Goal: Navigation & Orientation: Find specific page/section

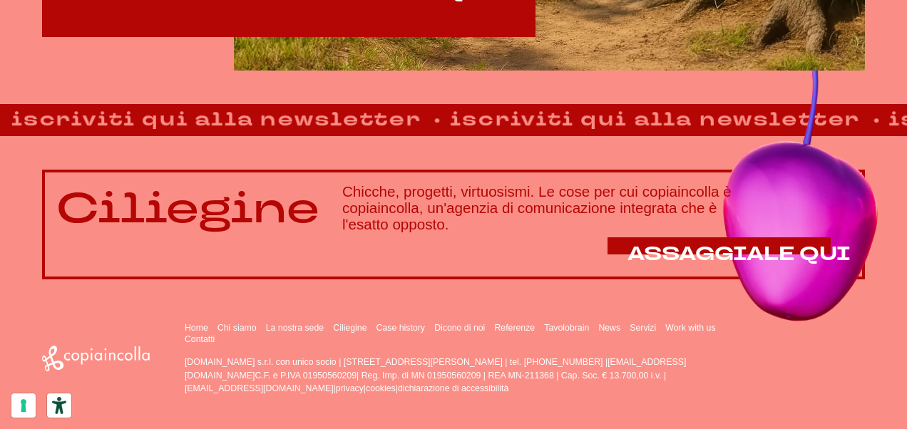
scroll to position [887, 0]
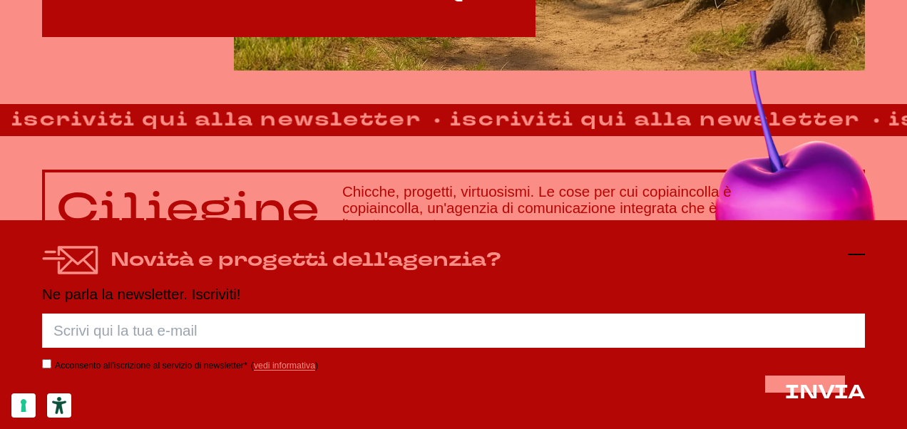
click at [851, 258] on icon at bounding box center [855, 254] width 17 height 17
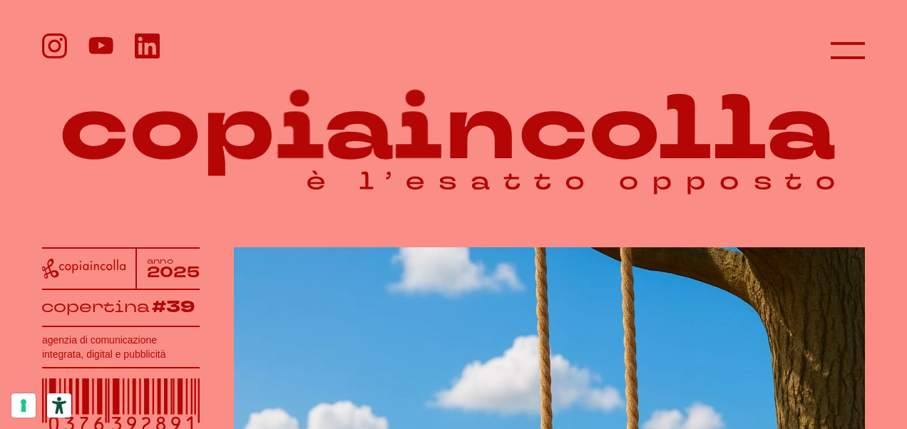
scroll to position [0, 0]
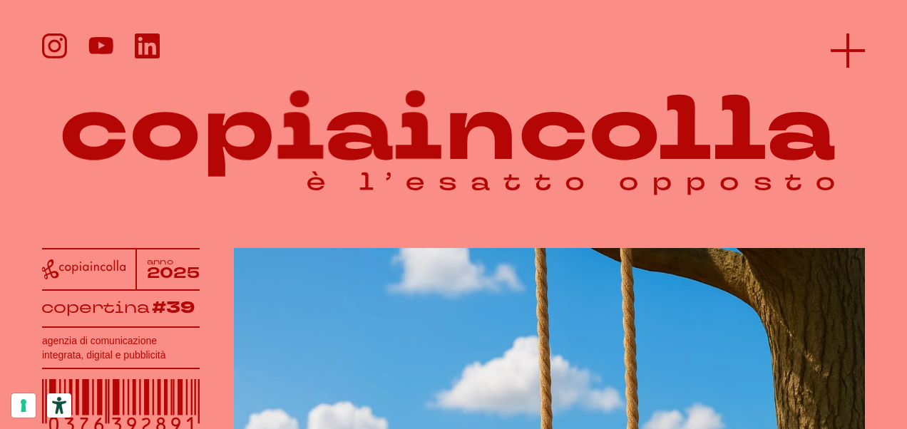
click at [847, 54] on line at bounding box center [847, 50] width 0 height 34
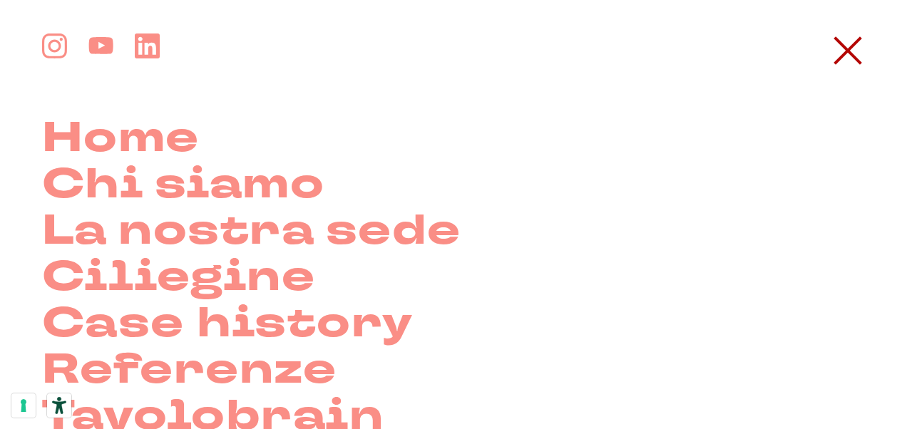
scroll to position [285, 0]
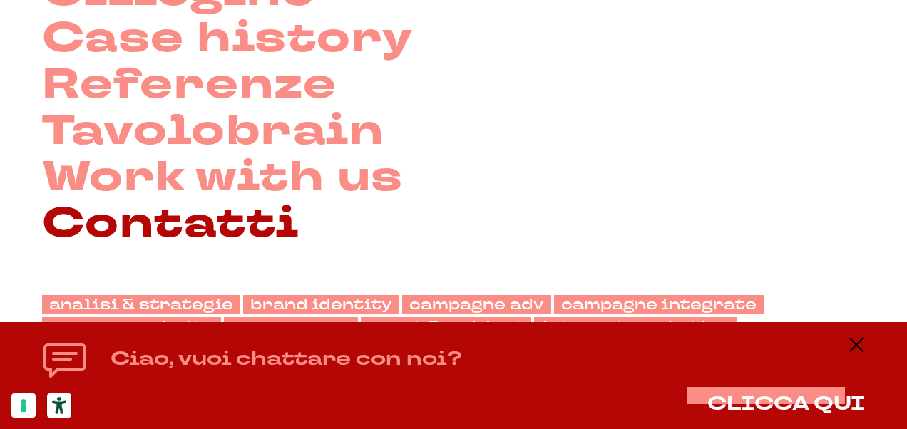
click at [201, 225] on link "Contatti" at bounding box center [170, 224] width 257 height 46
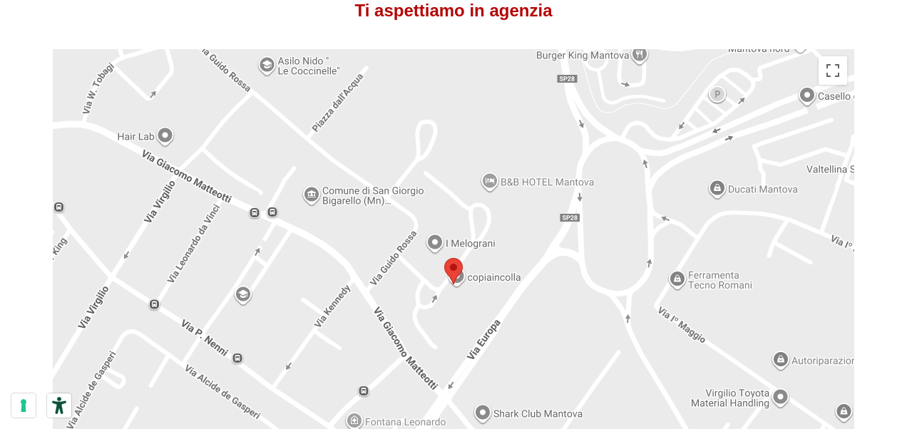
scroll to position [1069, 0]
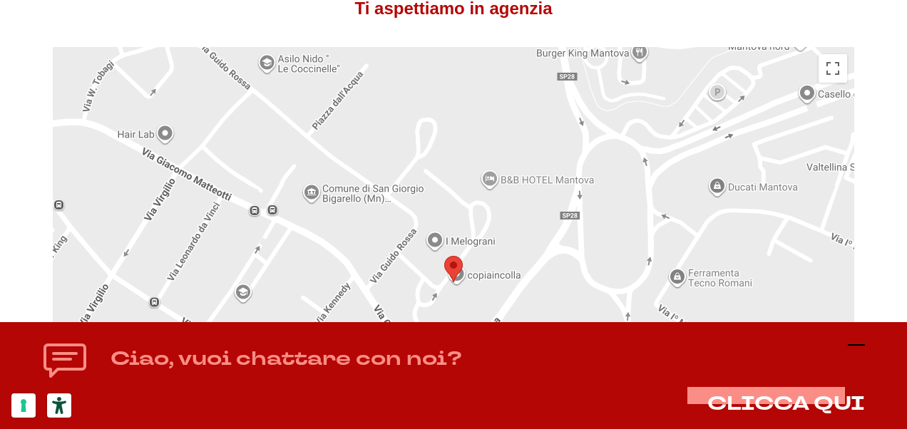
click at [855, 344] on icon at bounding box center [855, 344] width 17 height 17
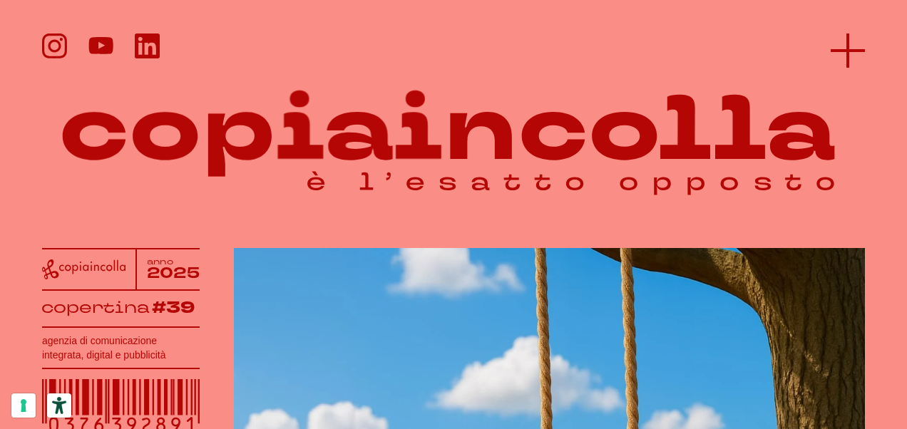
click at [847, 53] on icon at bounding box center [847, 50] width 34 height 34
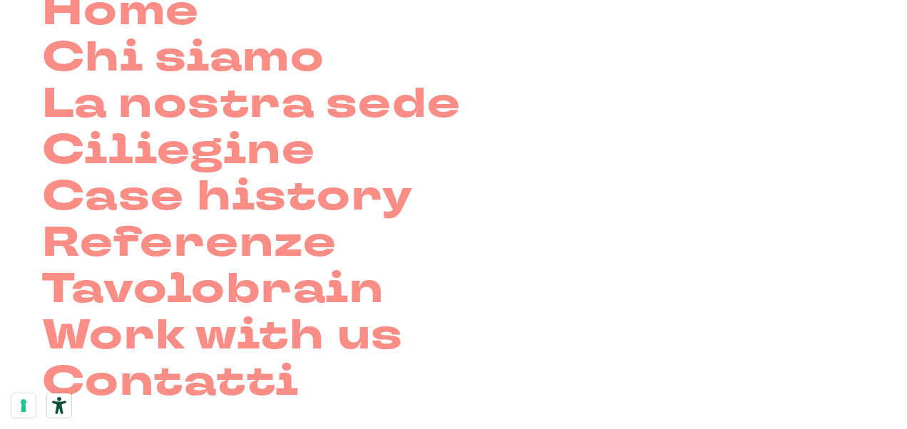
scroll to position [214, 0]
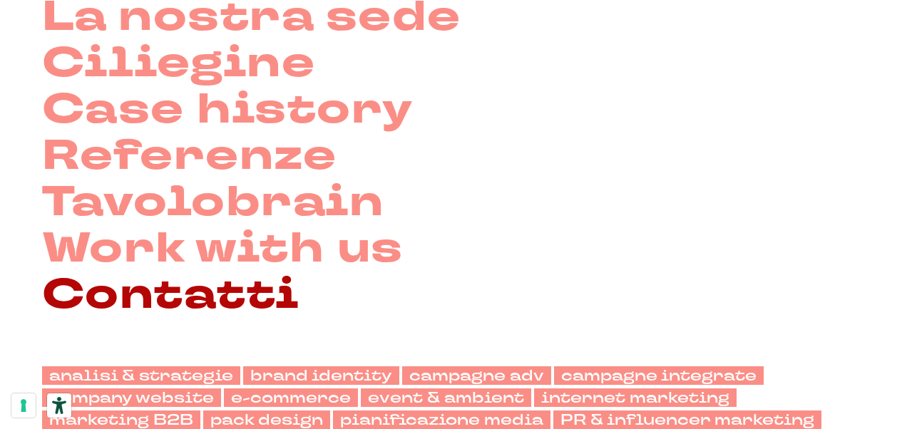
click at [202, 292] on link "Contatti" at bounding box center [170, 295] width 257 height 46
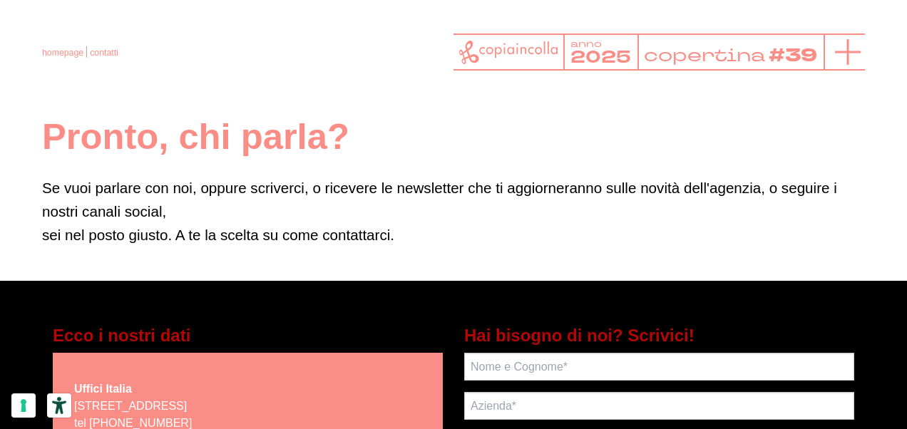
click at [835, 56] on icon at bounding box center [848, 52] width 26 height 26
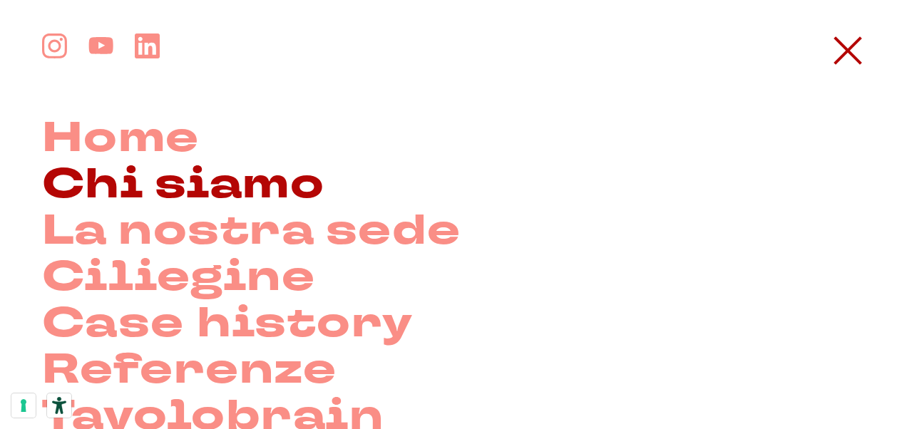
click at [162, 185] on link "Chi siamo" at bounding box center [183, 185] width 282 height 46
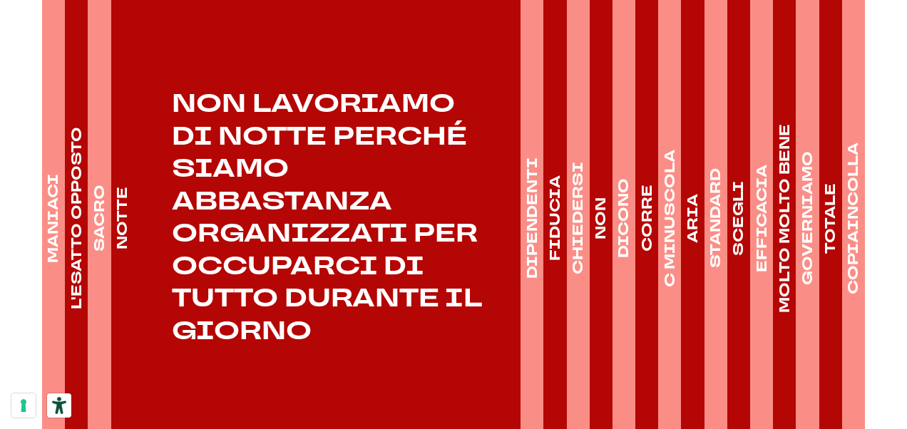
scroll to position [2067, 0]
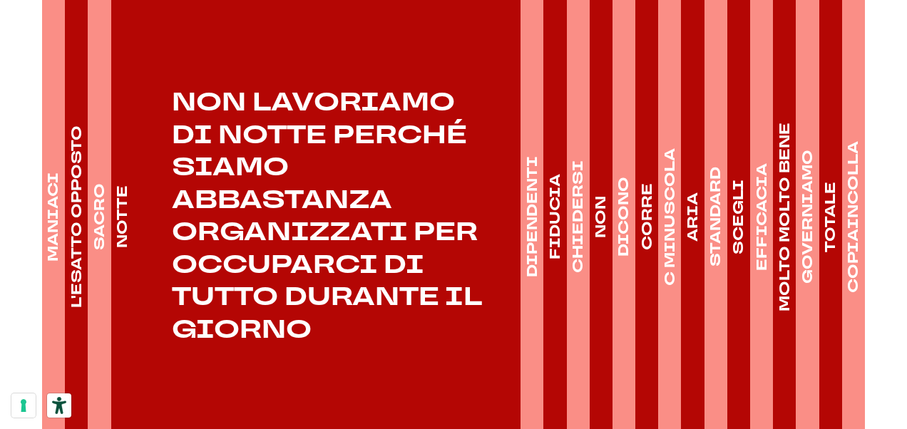
click at [535, 192] on h4 "DIPENDENTI" at bounding box center [532, 217] width 20 height 121
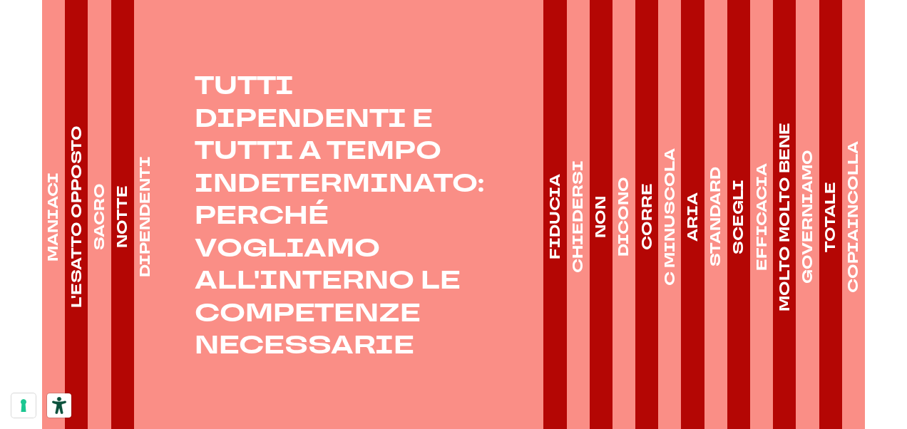
click at [562, 197] on h4 "FIDUCIA" at bounding box center [555, 218] width 20 height 86
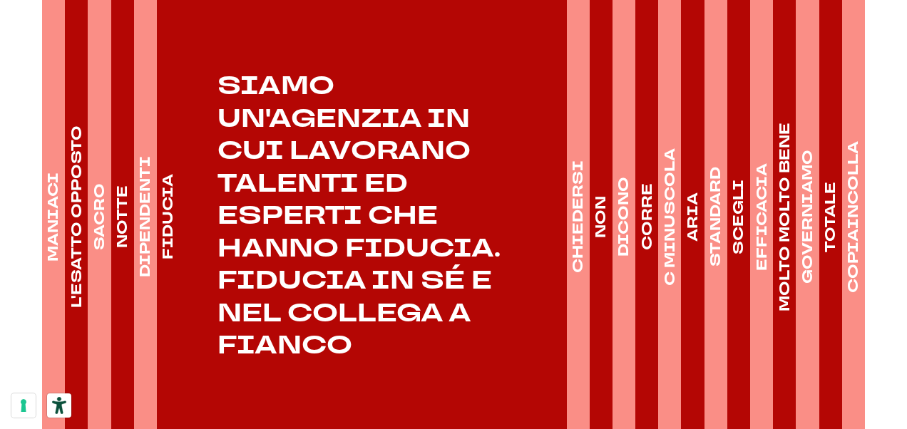
click at [155, 192] on link "DIPENDENTI" at bounding box center [146, 216] width 24 height 470
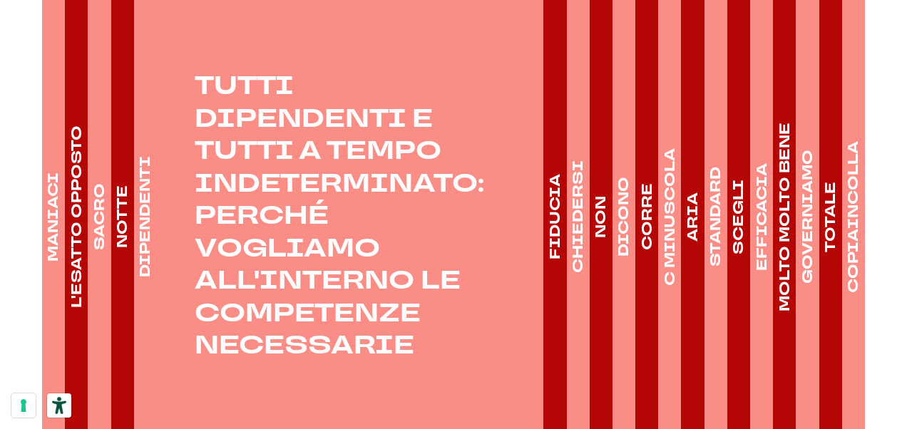
click at [559, 191] on h4 "FIDUCIA" at bounding box center [555, 218] width 20 height 86
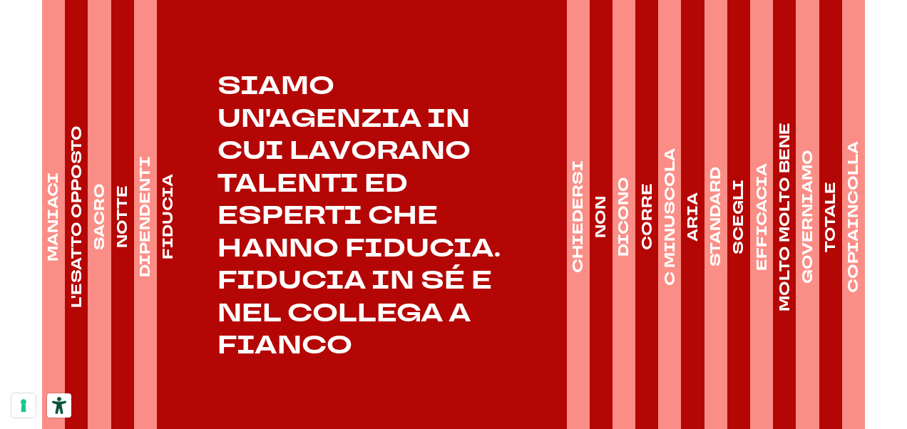
click at [577, 190] on h4 "CHIEDERSI" at bounding box center [578, 217] width 20 height 113
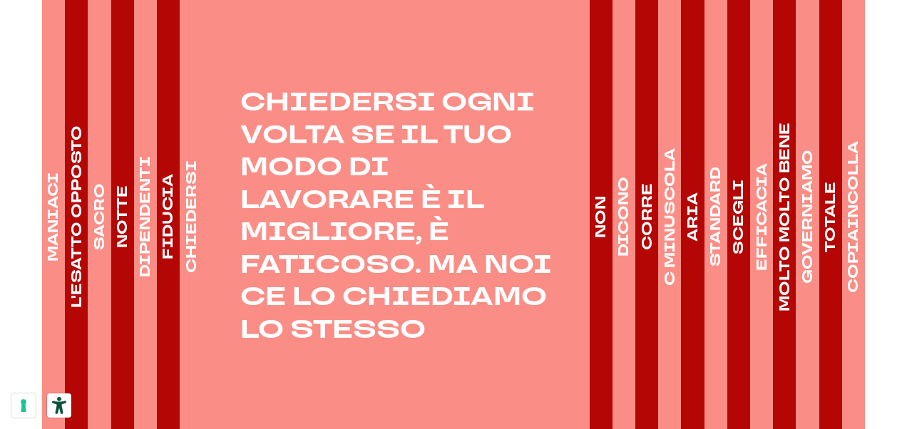
click at [603, 196] on h4 "NON" at bounding box center [601, 217] width 20 height 42
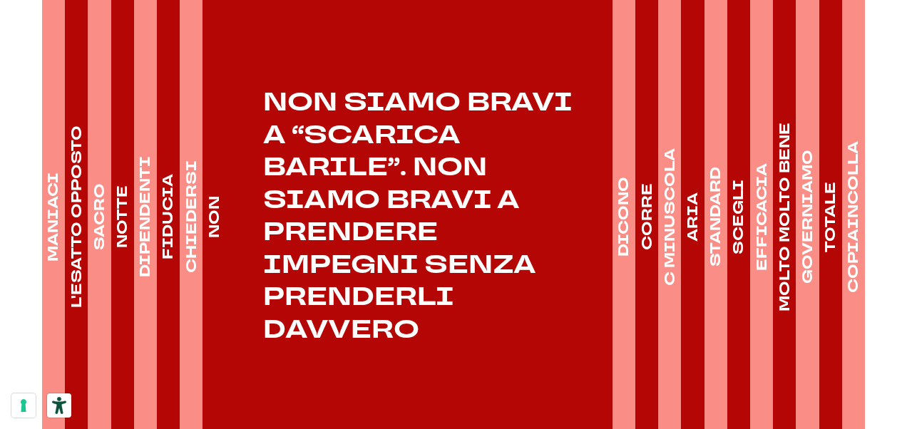
click at [625, 182] on h4 "DICONO" at bounding box center [624, 217] width 20 height 80
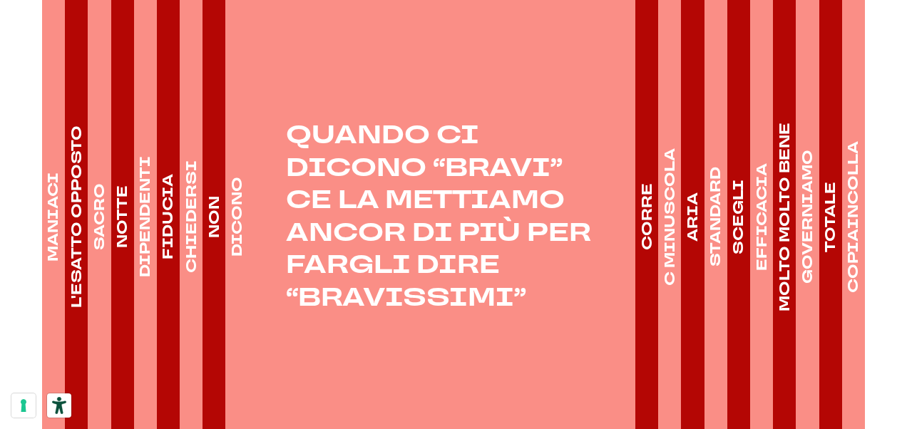
click at [653, 184] on h4 "CORRE" at bounding box center [646, 217] width 20 height 67
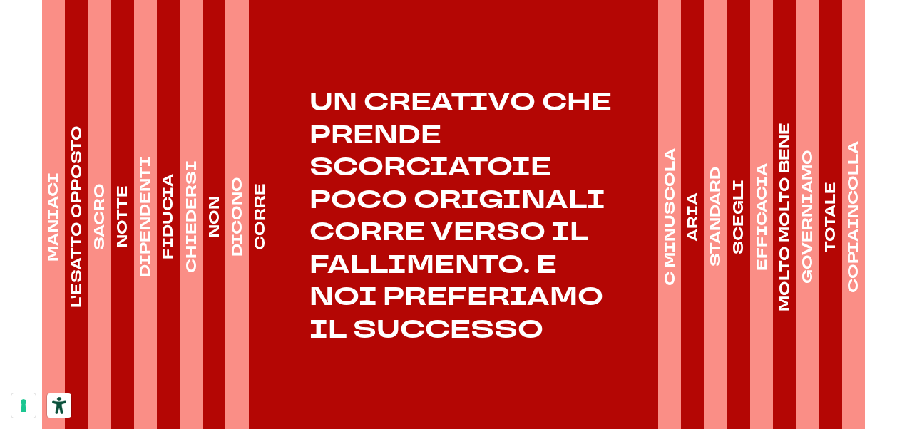
click at [668, 190] on h4 "C MINUSCOLA" at bounding box center [669, 217] width 20 height 138
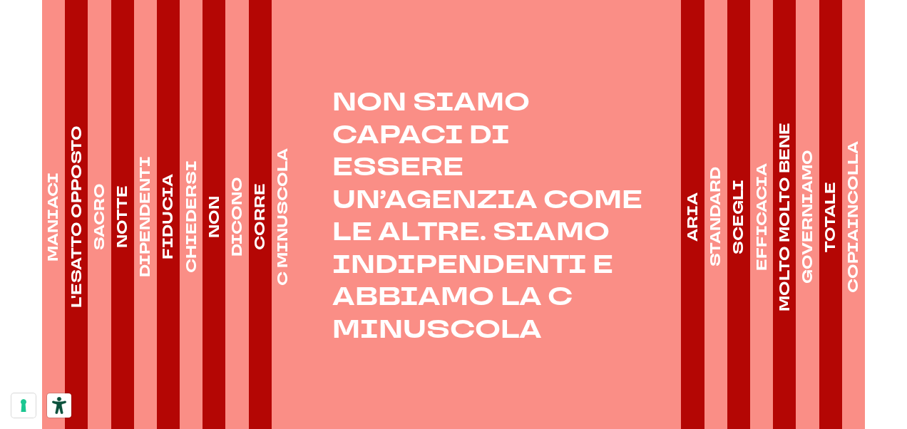
click at [688, 192] on h4 "ARIA" at bounding box center [693, 216] width 20 height 49
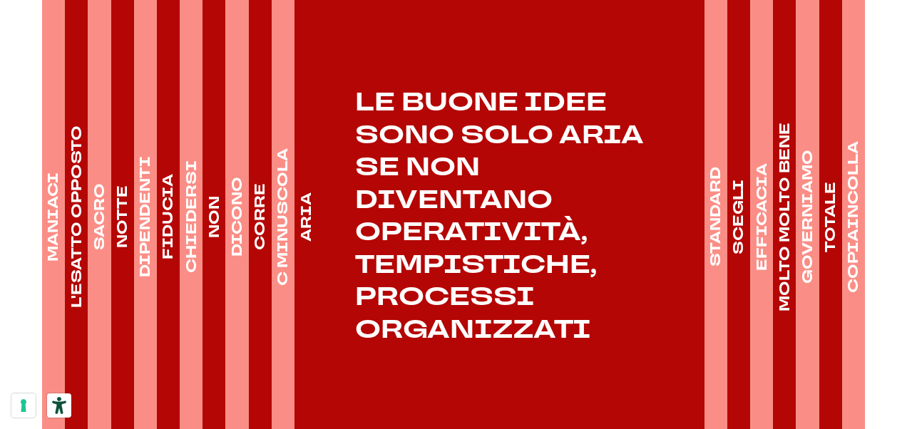
click at [711, 189] on h4 "STANDARD" at bounding box center [716, 217] width 20 height 100
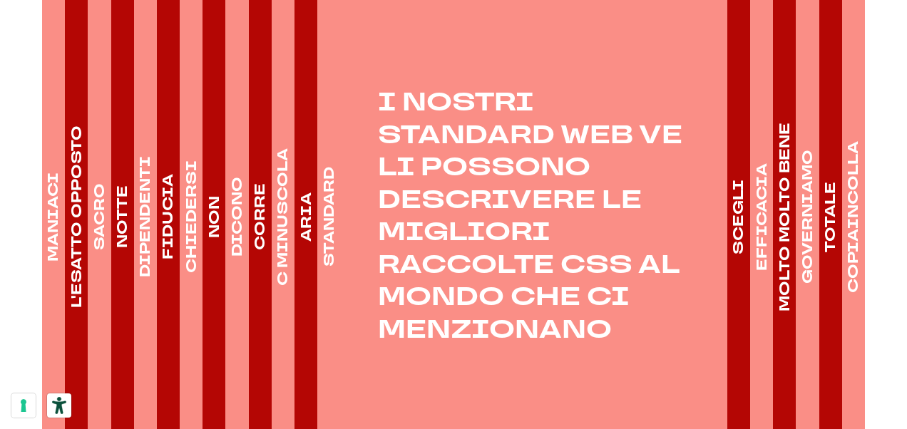
click at [737, 194] on h4 "SCEGLI" at bounding box center [738, 217] width 20 height 75
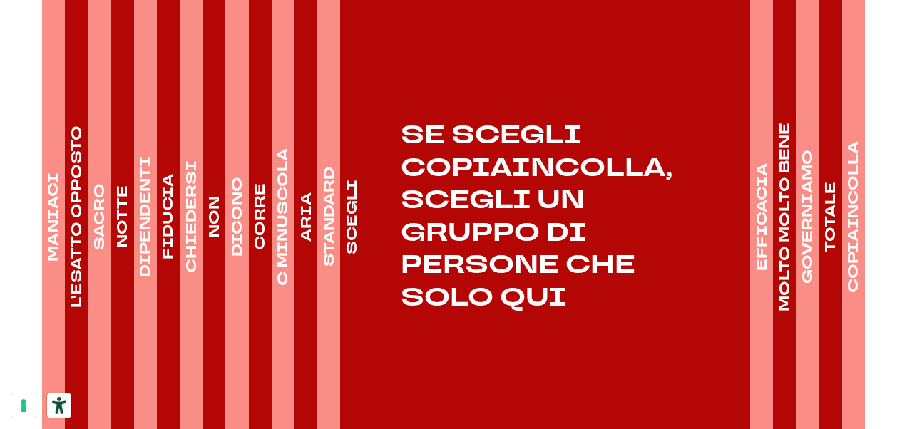
click at [755, 197] on h4 "EFFICACIA" at bounding box center [761, 217] width 20 height 108
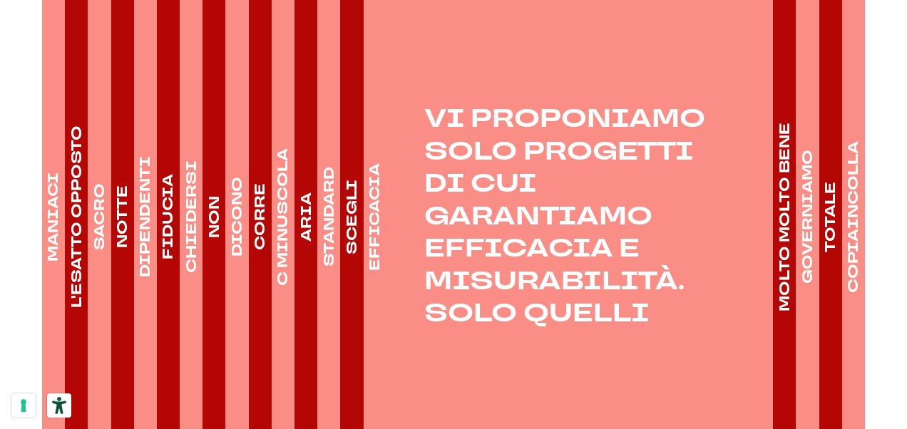
click at [782, 215] on h4 "MOLTO MOLTO BENE" at bounding box center [784, 217] width 20 height 189
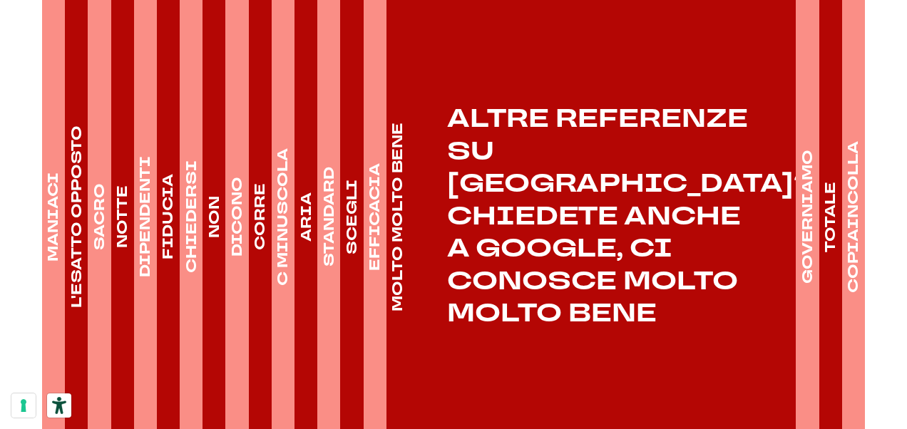
click at [807, 211] on h4 "GOVERNIAMO" at bounding box center [807, 217] width 20 height 134
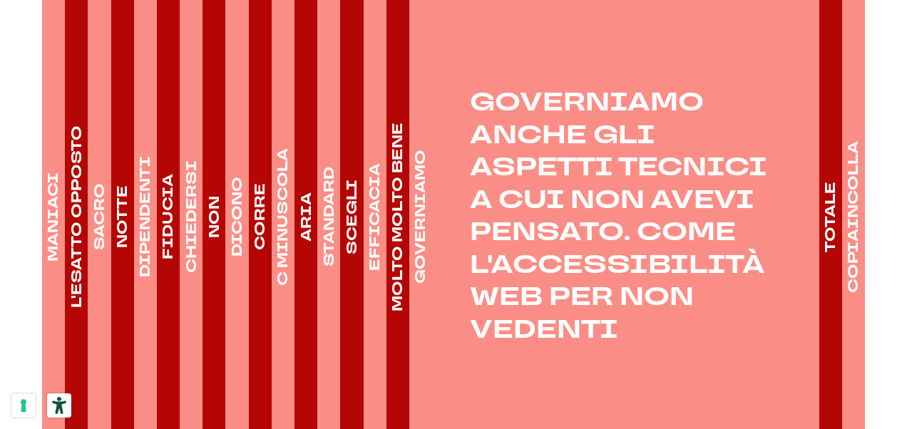
click at [832, 202] on h4 "TOTALE" at bounding box center [830, 217] width 20 height 71
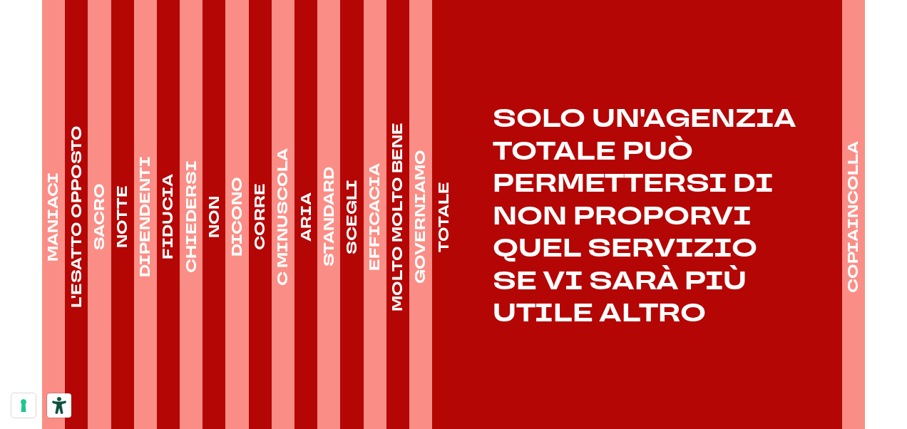
click at [849, 205] on h4 "COPIAINCOLLA" at bounding box center [853, 217] width 20 height 152
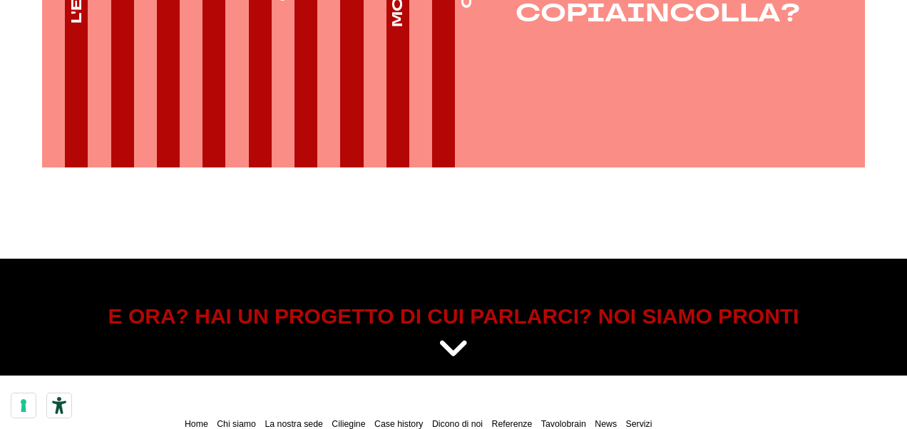
scroll to position [2352, 0]
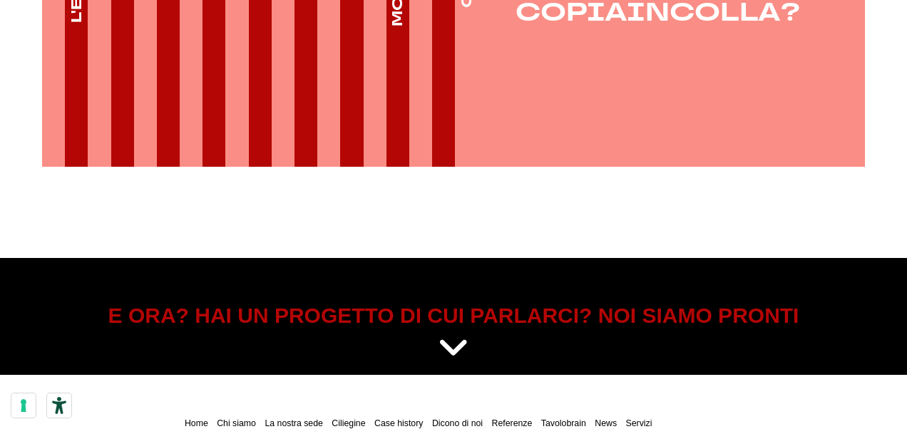
click at [462, 331] on icon at bounding box center [453, 349] width 31 height 36
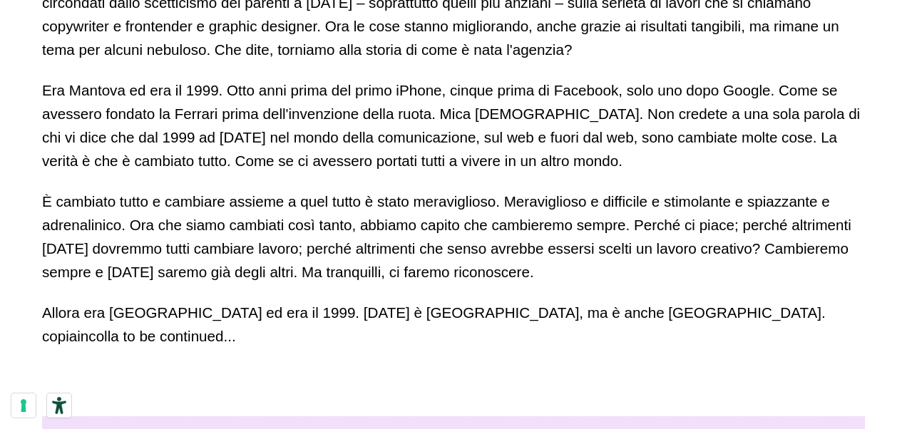
scroll to position [998, 0]
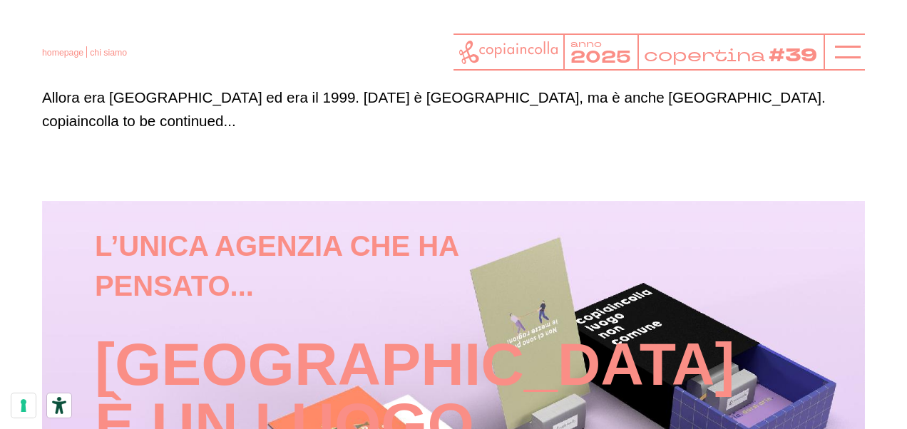
click at [613, 259] on div "L’unica agenzia che ha pensato... [GEOGRAPHIC_DATA] è un luogo non comune Guard…" at bounding box center [453, 436] width 738 height 421
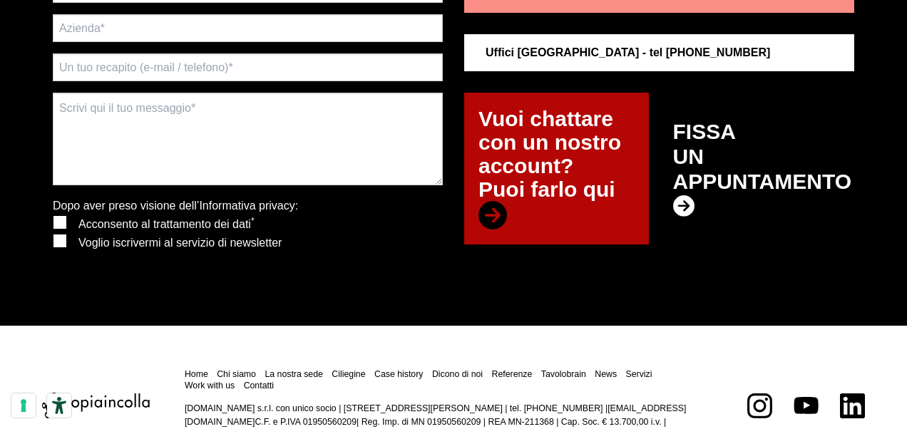
scroll to position [2811, 0]
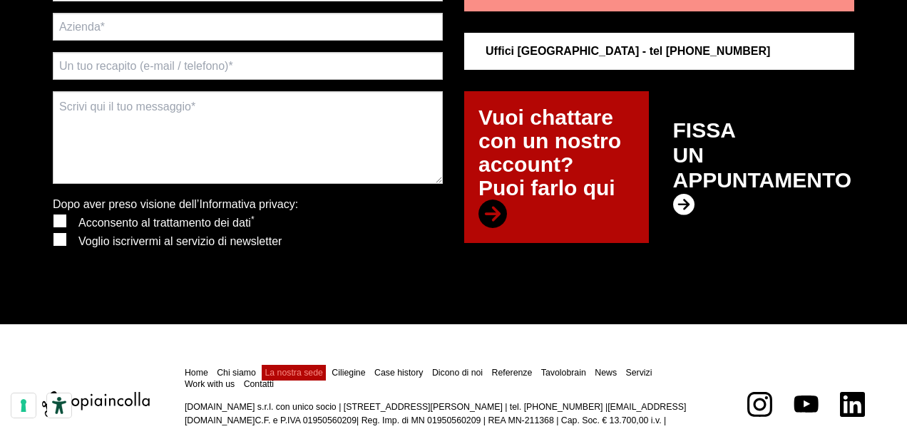
click at [301, 368] on link "La nostra sede" at bounding box center [293, 373] width 58 height 10
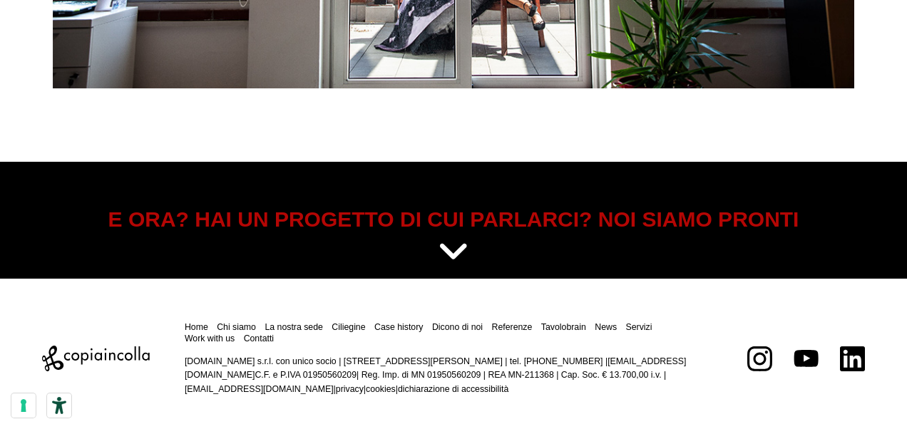
scroll to position [5026, 0]
